Goal: Information Seeking & Learning: Learn about a topic

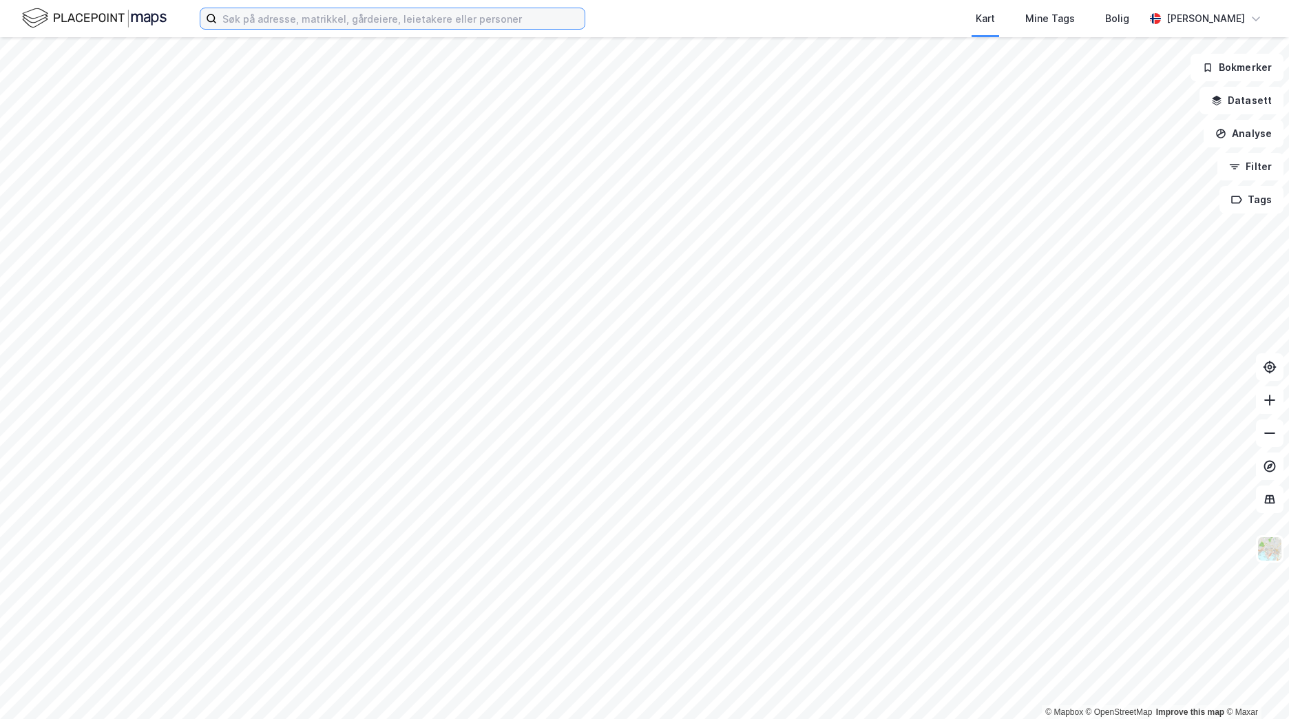
click at [242, 11] on input at bounding box center [401, 18] width 368 height 21
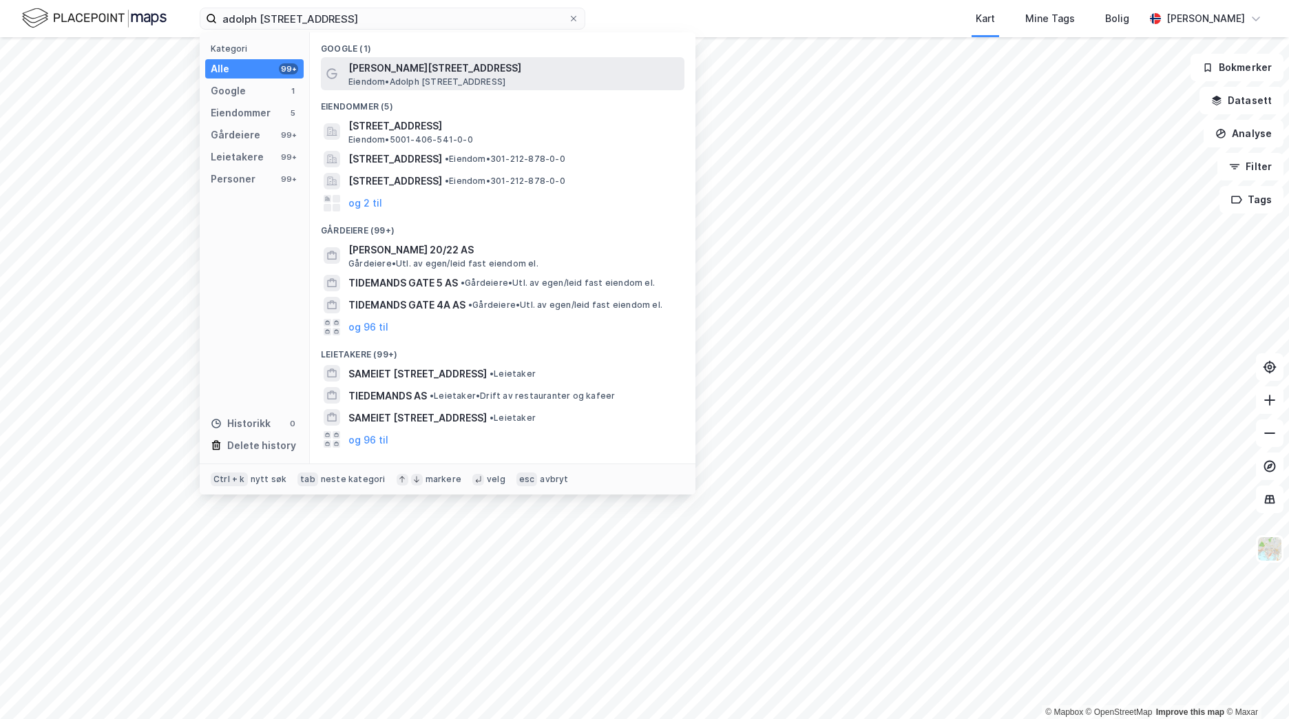
click at [411, 74] on span "[PERSON_NAME][STREET_ADDRESS]" at bounding box center [513, 68] width 330 height 17
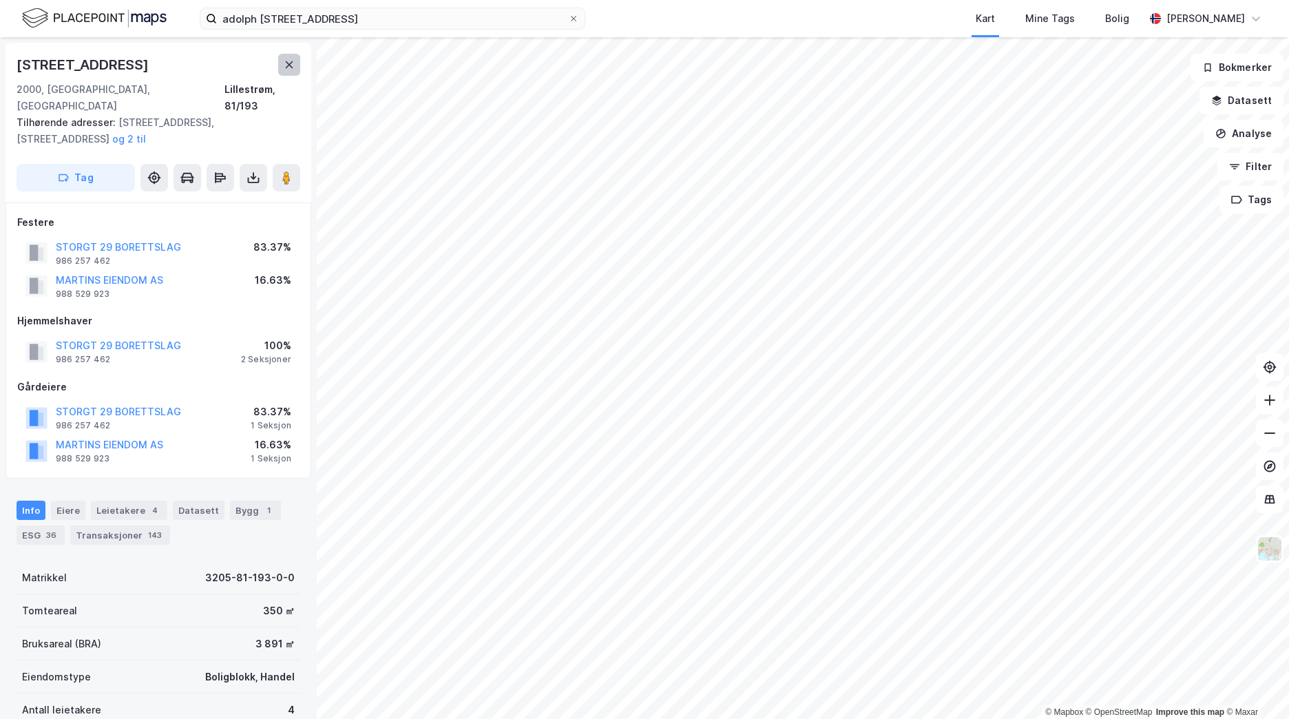
click at [286, 59] on icon at bounding box center [289, 64] width 11 height 11
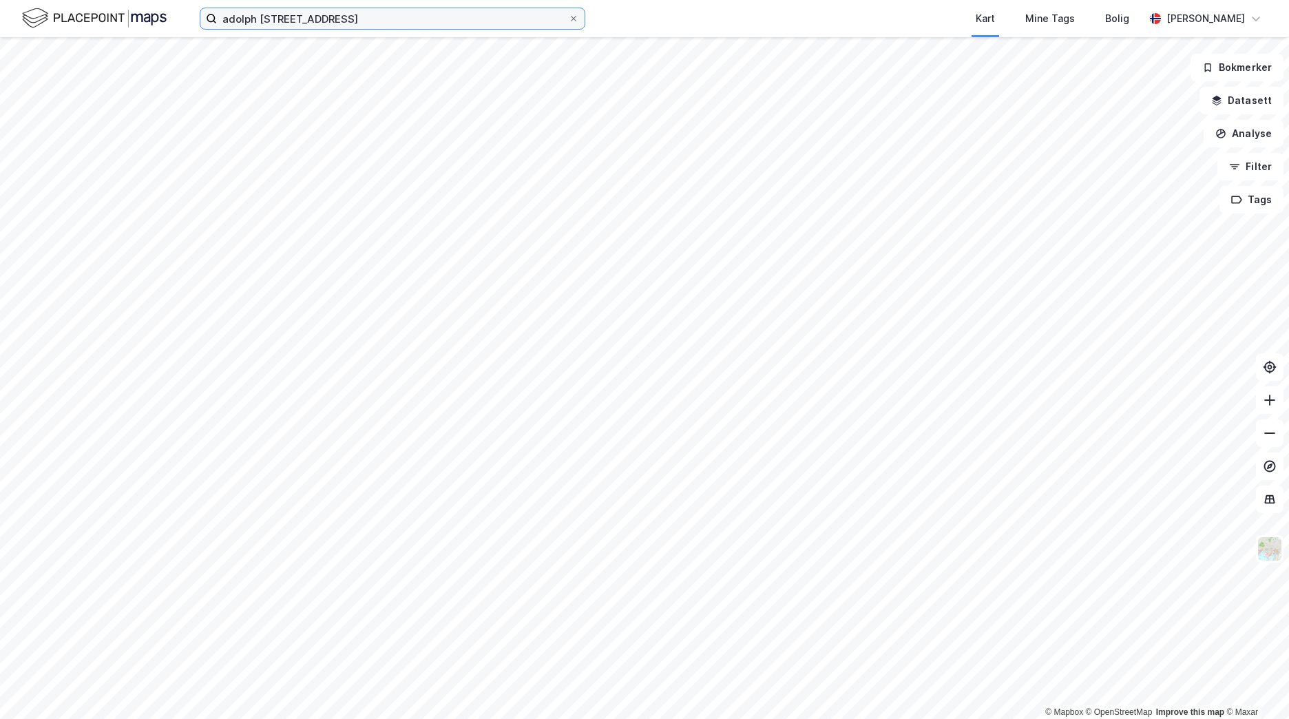
click at [376, 20] on input "adolph [STREET_ADDRESS]" at bounding box center [392, 18] width 351 height 21
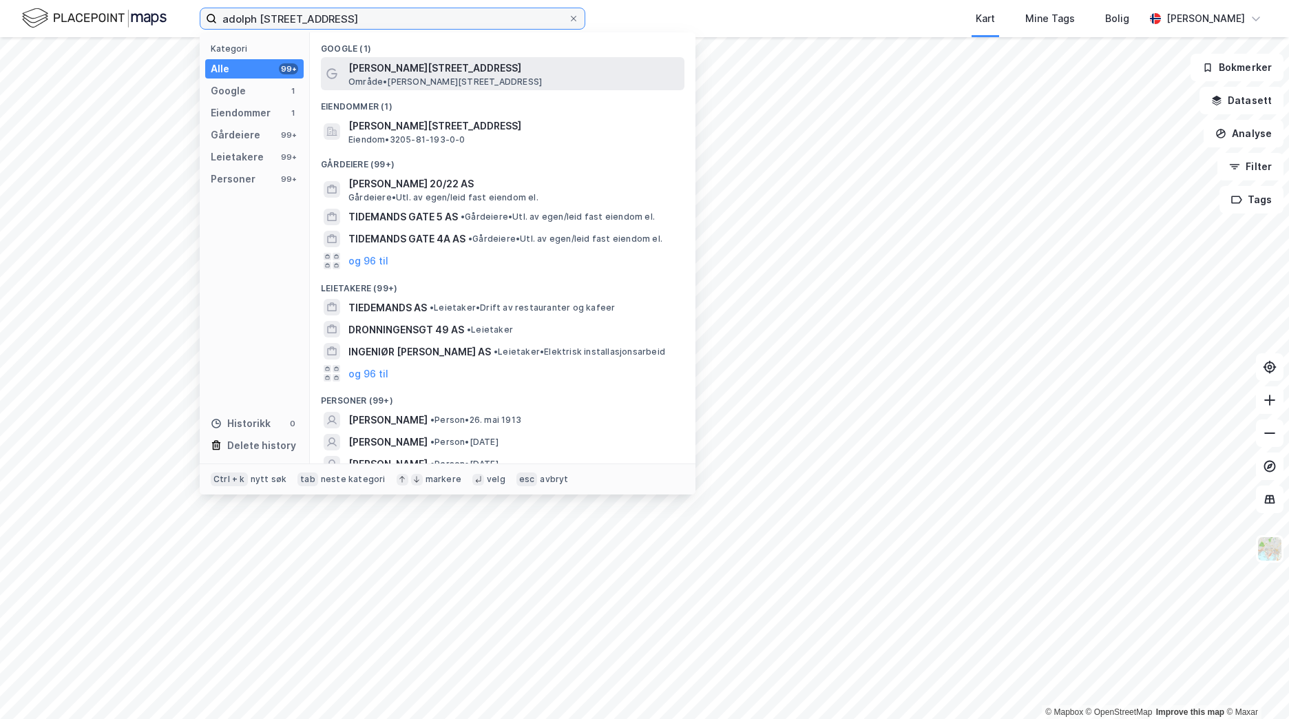
type input "adolph [STREET_ADDRESS]"
click at [400, 65] on span "[PERSON_NAME][STREET_ADDRESS]" at bounding box center [513, 68] width 330 height 17
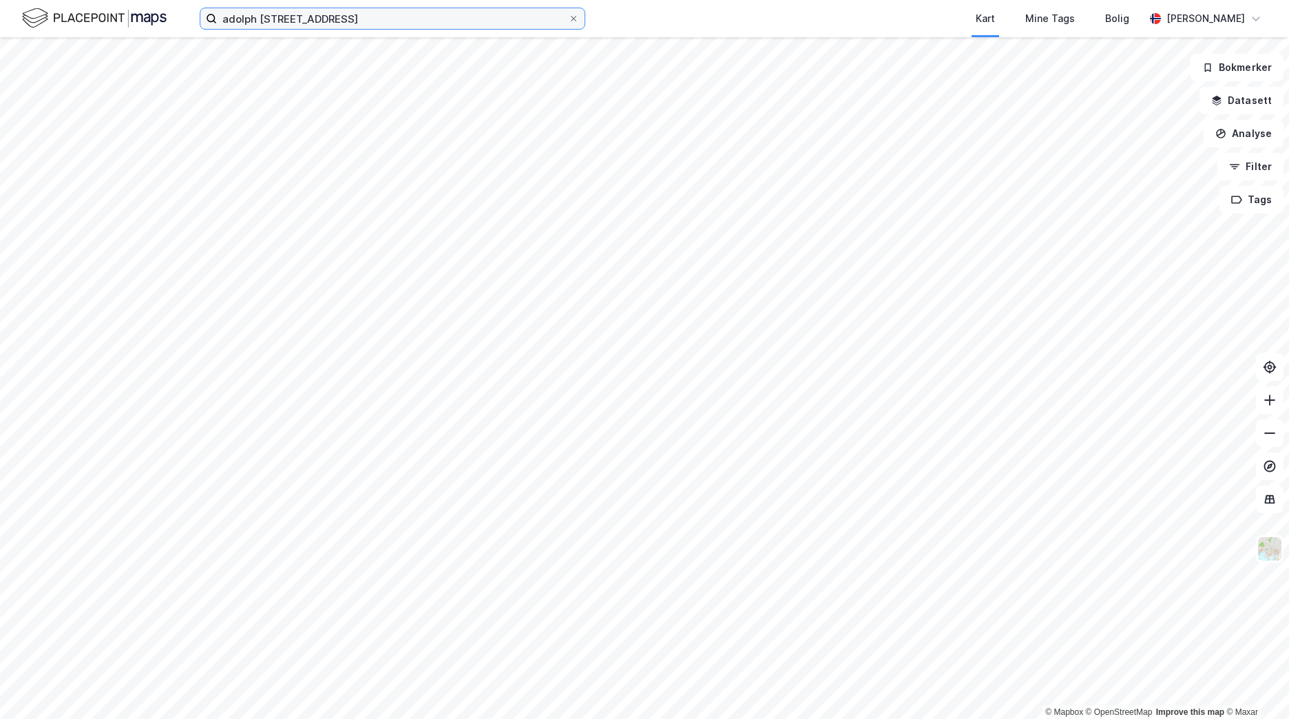
click at [357, 28] on input "adolph [STREET_ADDRESS]" at bounding box center [392, 18] width 351 height 21
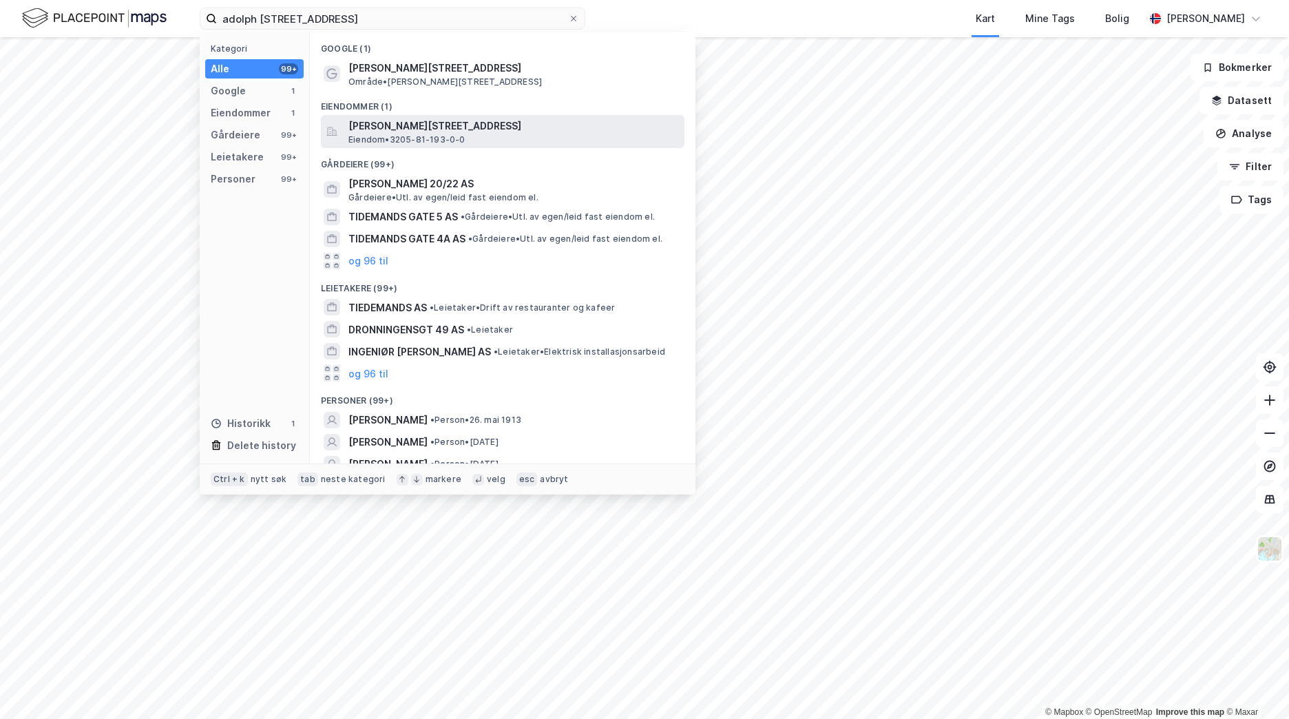
click at [447, 125] on span "[PERSON_NAME][STREET_ADDRESS]" at bounding box center [513, 126] width 330 height 17
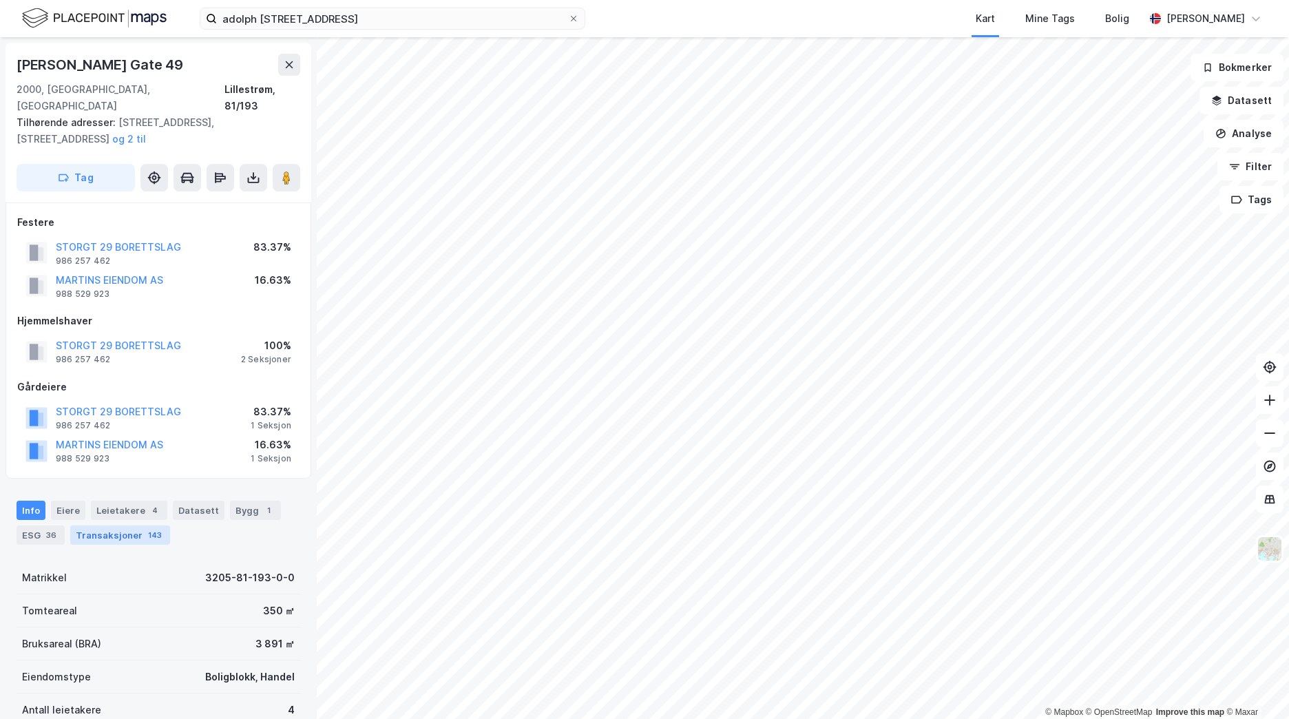
click at [117, 525] on div "Transaksjoner 143" at bounding box center [120, 534] width 100 height 19
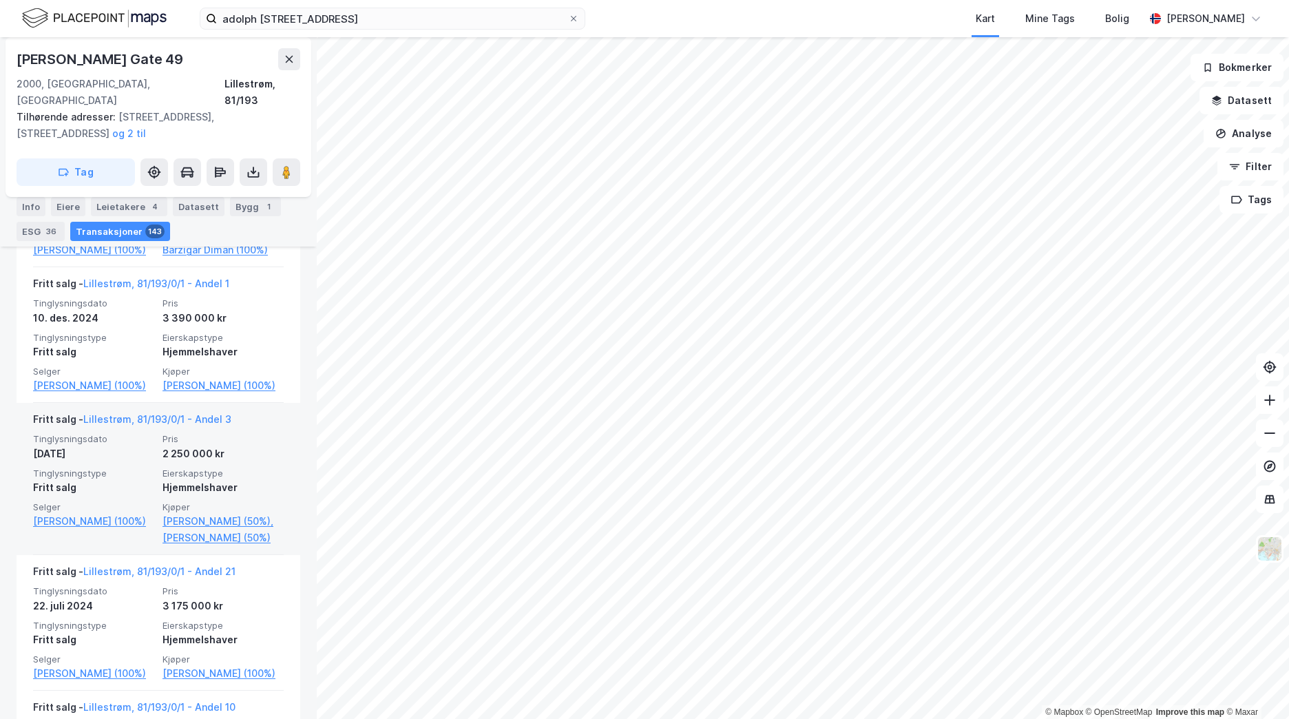
scroll to position [1116, 0]
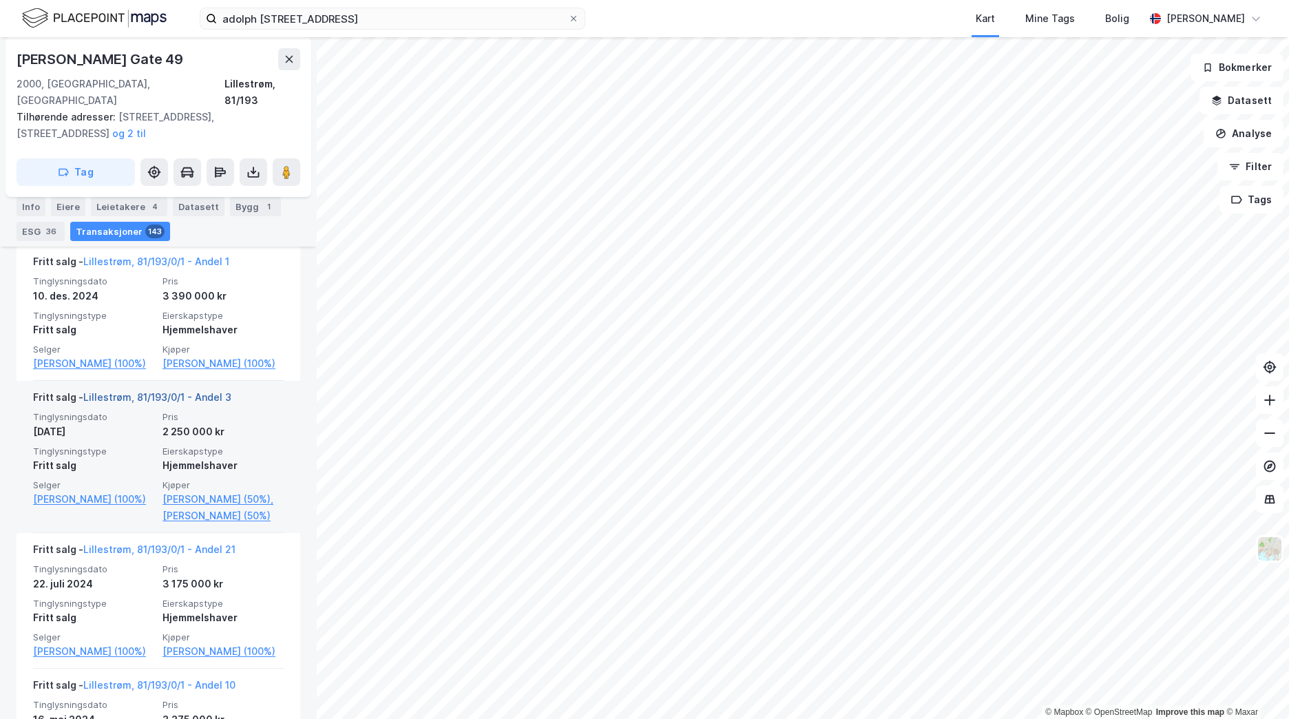
click at [134, 398] on link "Lillestrøm, 81/193/0/1 - Andel 3" at bounding box center [157, 397] width 148 height 12
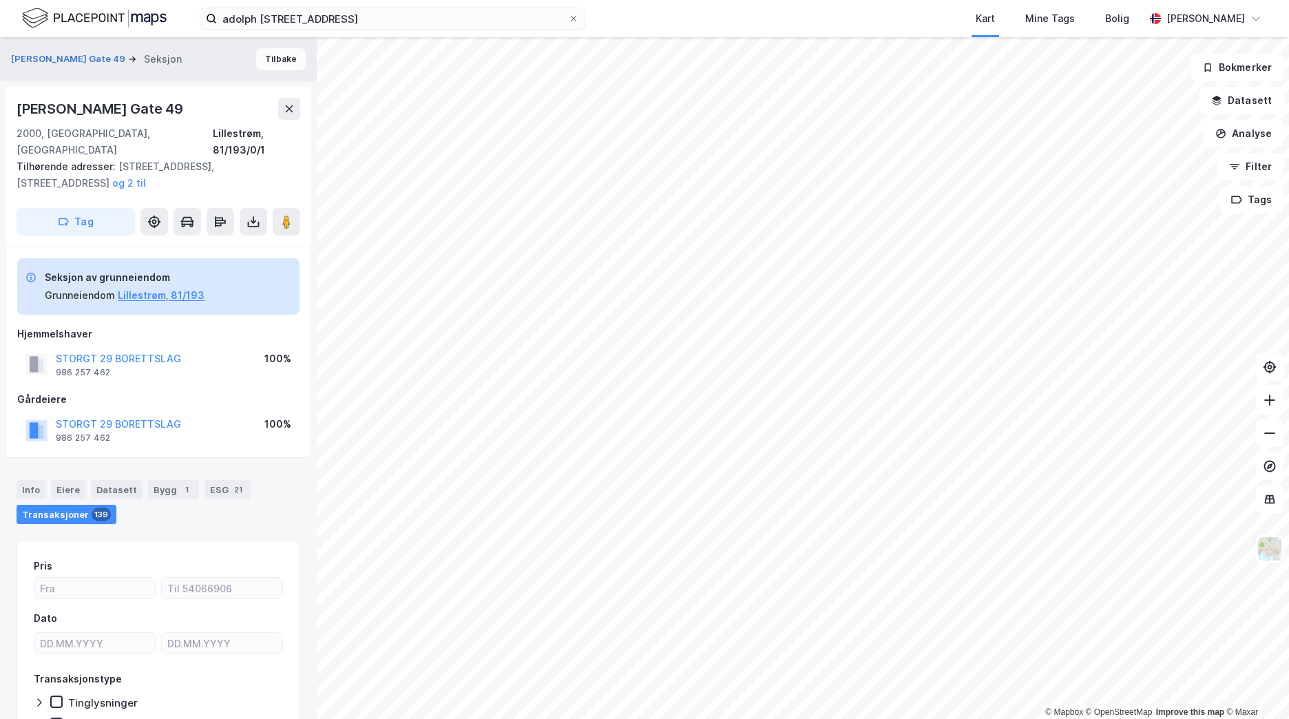
click at [283, 68] on button "Tilbake" at bounding box center [281, 59] width 50 height 22
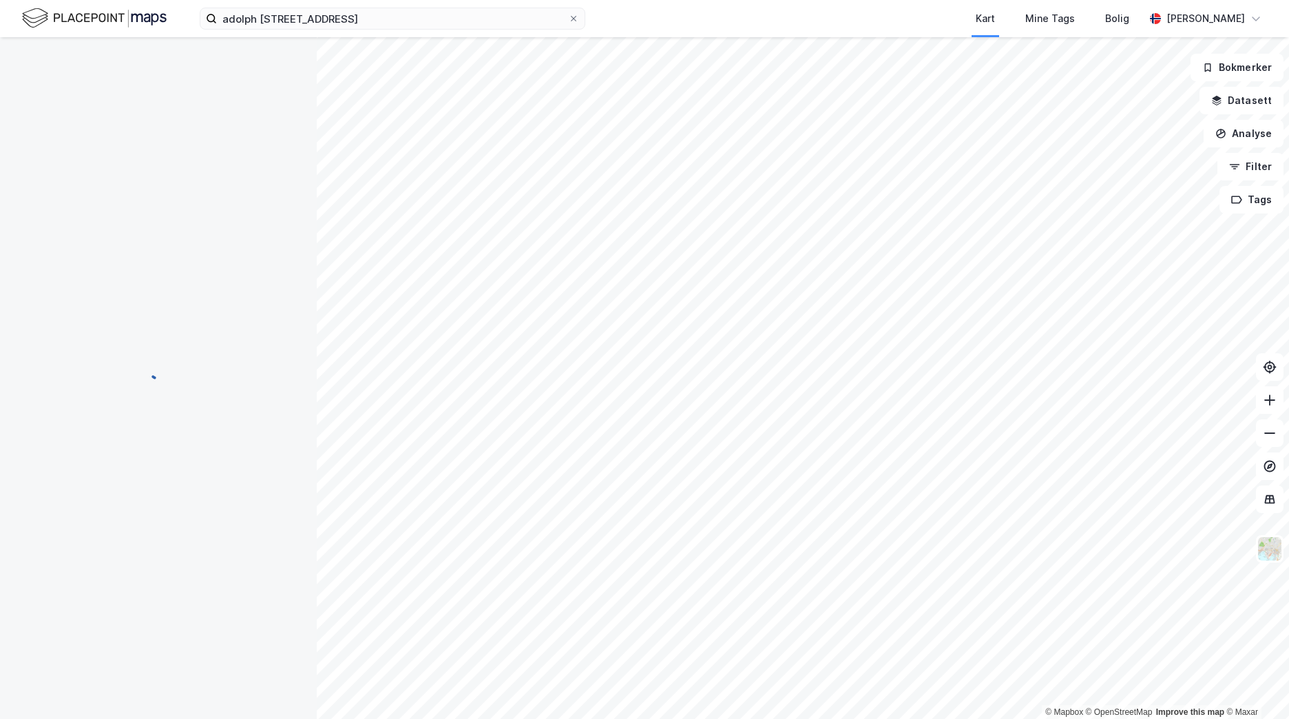
scroll to position [3, 0]
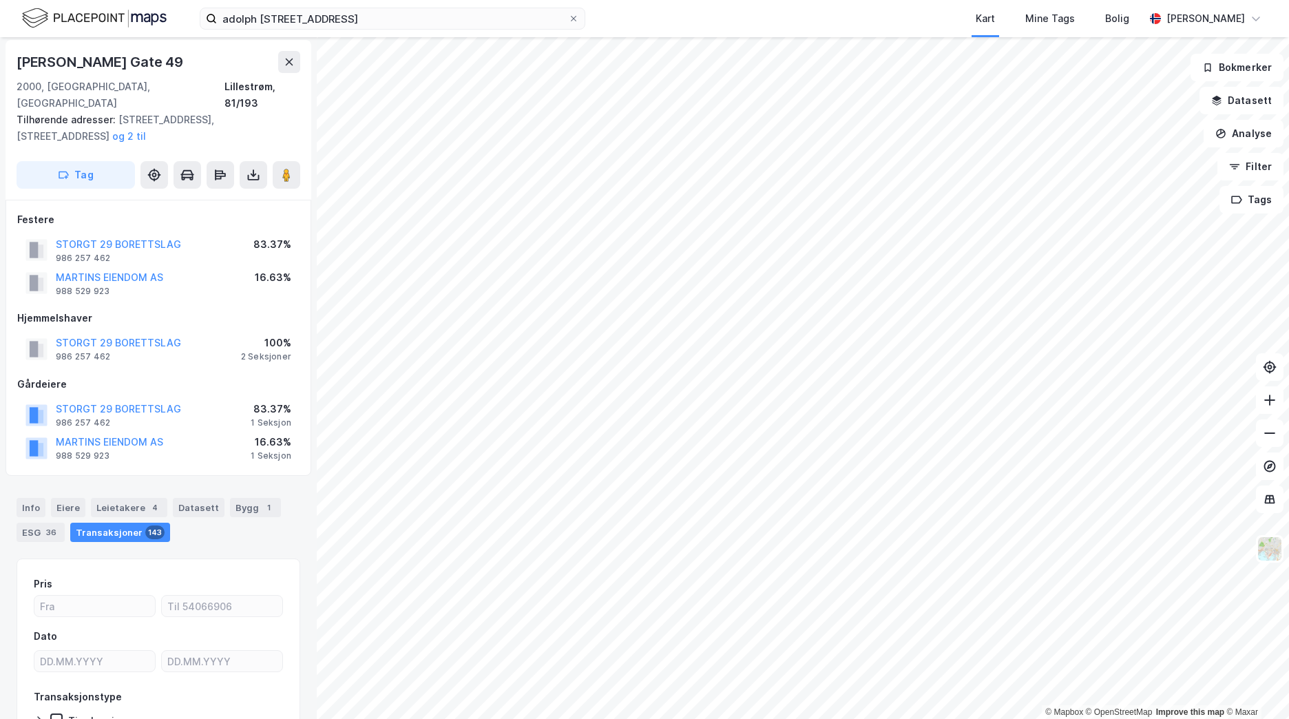
click at [283, 67] on button at bounding box center [289, 62] width 22 height 22
